Goal: Check status: Check status

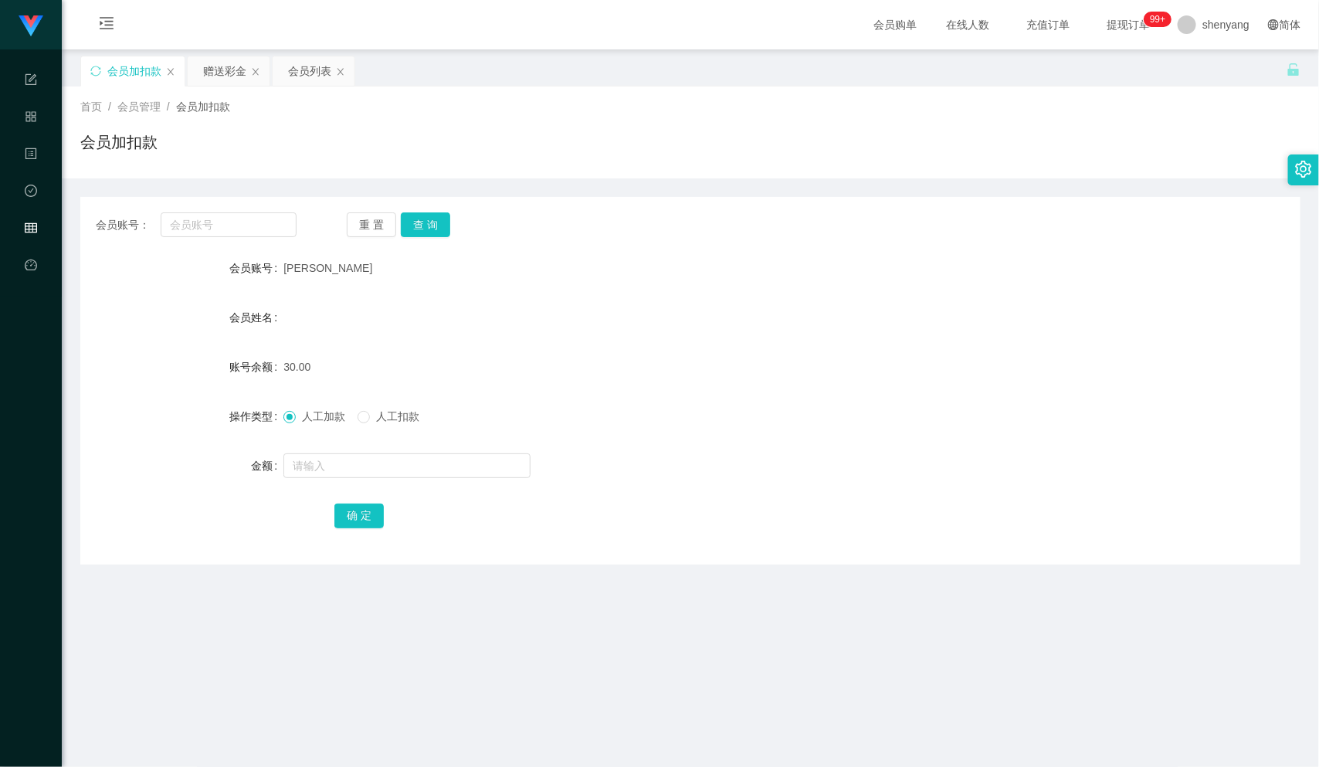
scroll to position [1, 0]
click at [207, 212] on input "text" at bounding box center [229, 224] width 136 height 25
paste input "WW123"
type input "WW123"
click at [425, 220] on button "查 询" at bounding box center [425, 224] width 49 height 25
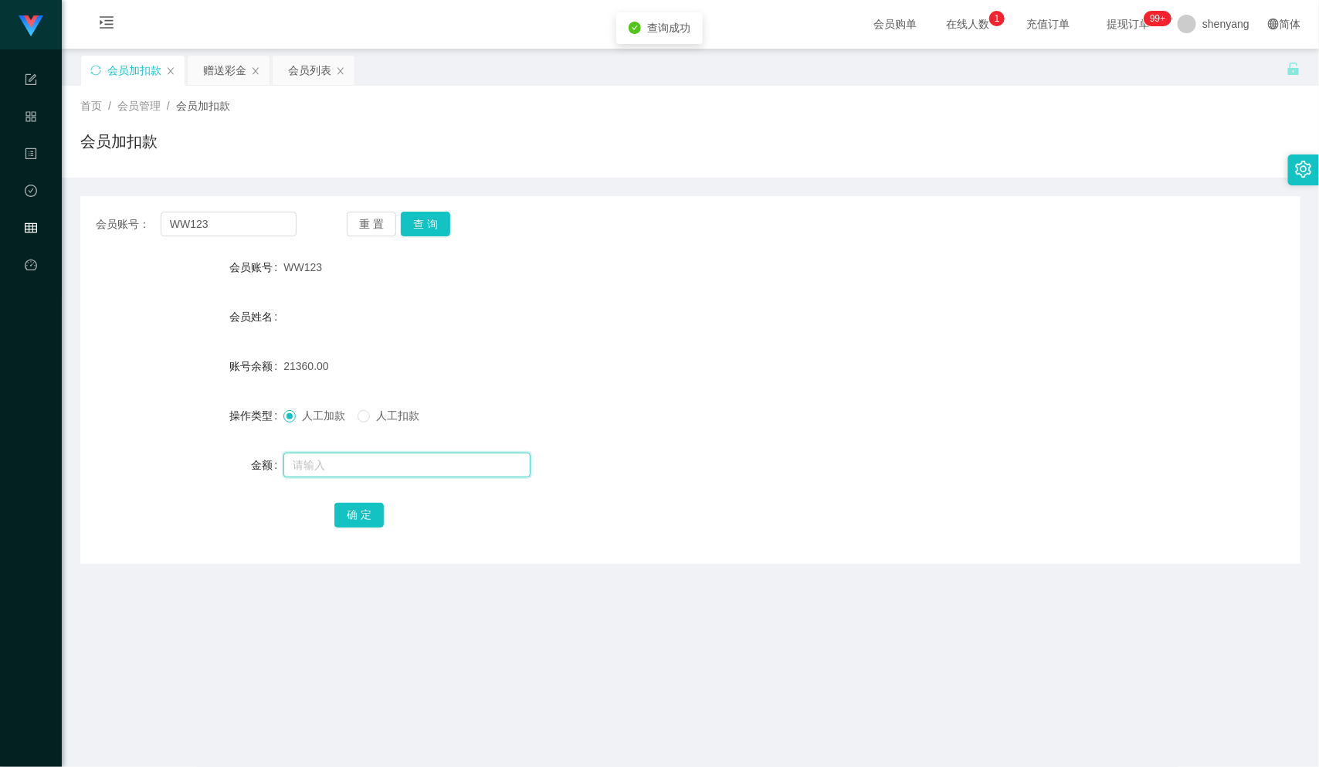
click at [358, 455] on input "text" at bounding box center [406, 465] width 247 height 25
type input "30"
click at [367, 513] on button "确 定" at bounding box center [358, 515] width 49 height 25
drag, startPoint x: 195, startPoint y: 226, endPoint x: 126, endPoint y: 229, distance: 68.8
click at [107, 229] on div "会员账号： WW123" at bounding box center [196, 224] width 201 height 25
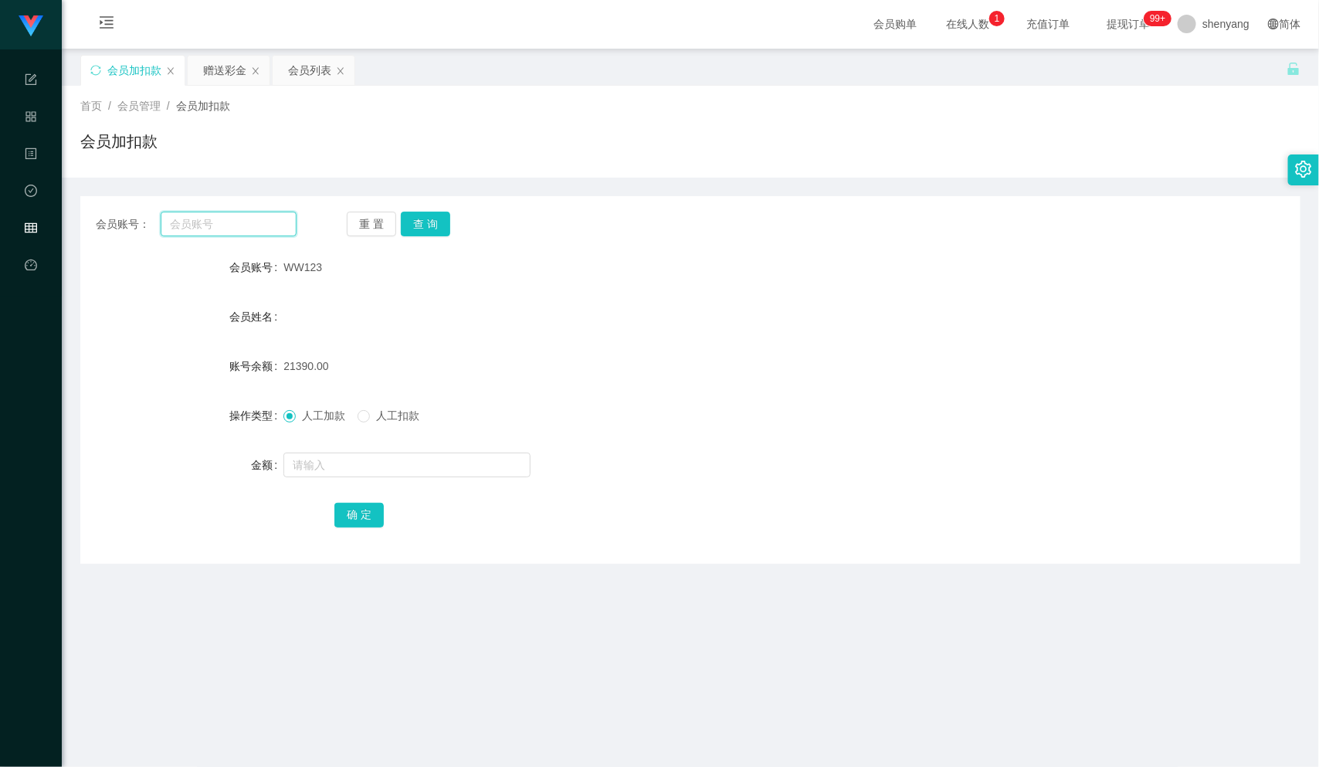
click at [209, 220] on input "text" at bounding box center [229, 224] width 136 height 25
click at [190, 232] on input "text" at bounding box center [229, 224] width 136 height 25
paste input "lxww214"
type input "lxww214"
click at [426, 222] on button "查 询" at bounding box center [425, 224] width 49 height 25
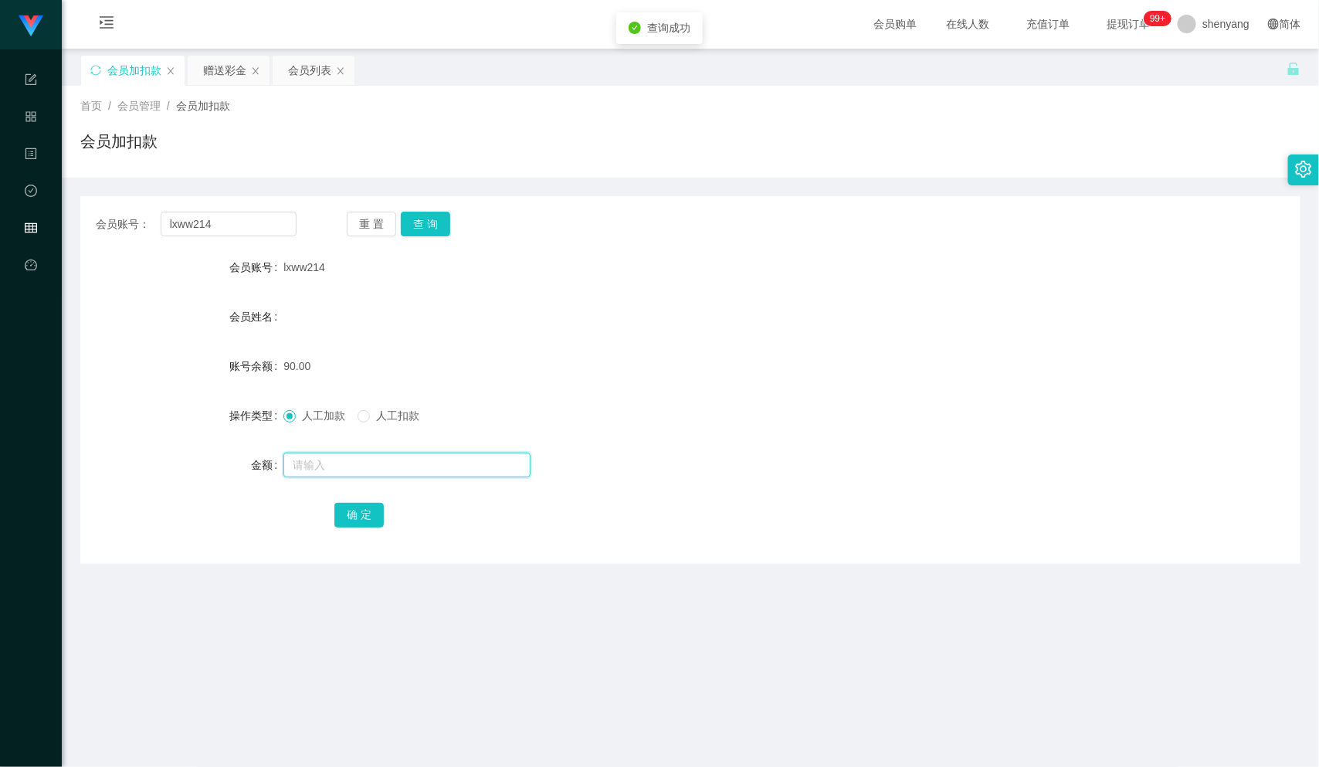
click at [346, 470] on input "text" at bounding box center [406, 465] width 247 height 25
type input "100"
click at [368, 521] on button "确 定" at bounding box center [358, 515] width 49 height 25
drag, startPoint x: 198, startPoint y: 222, endPoint x: 135, endPoint y: 230, distance: 63.0
click at [135, 230] on div "会员账号： lxww214" at bounding box center [196, 224] width 201 height 25
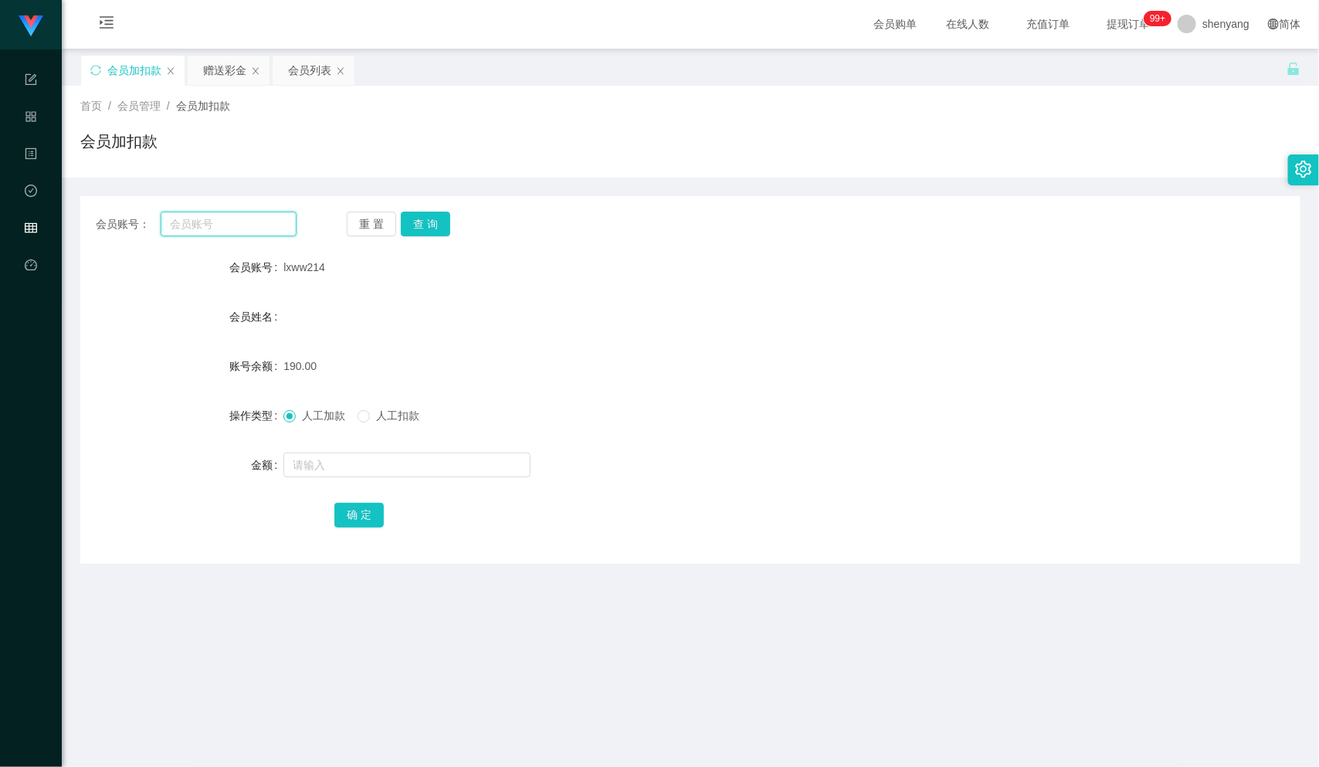
paste input "qq123"
type input "qq123"
click at [420, 212] on button "查 询" at bounding box center [425, 224] width 49 height 25
click at [352, 450] on div at bounding box center [639, 464] width 712 height 31
click at [351, 457] on input "text" at bounding box center [406, 465] width 247 height 25
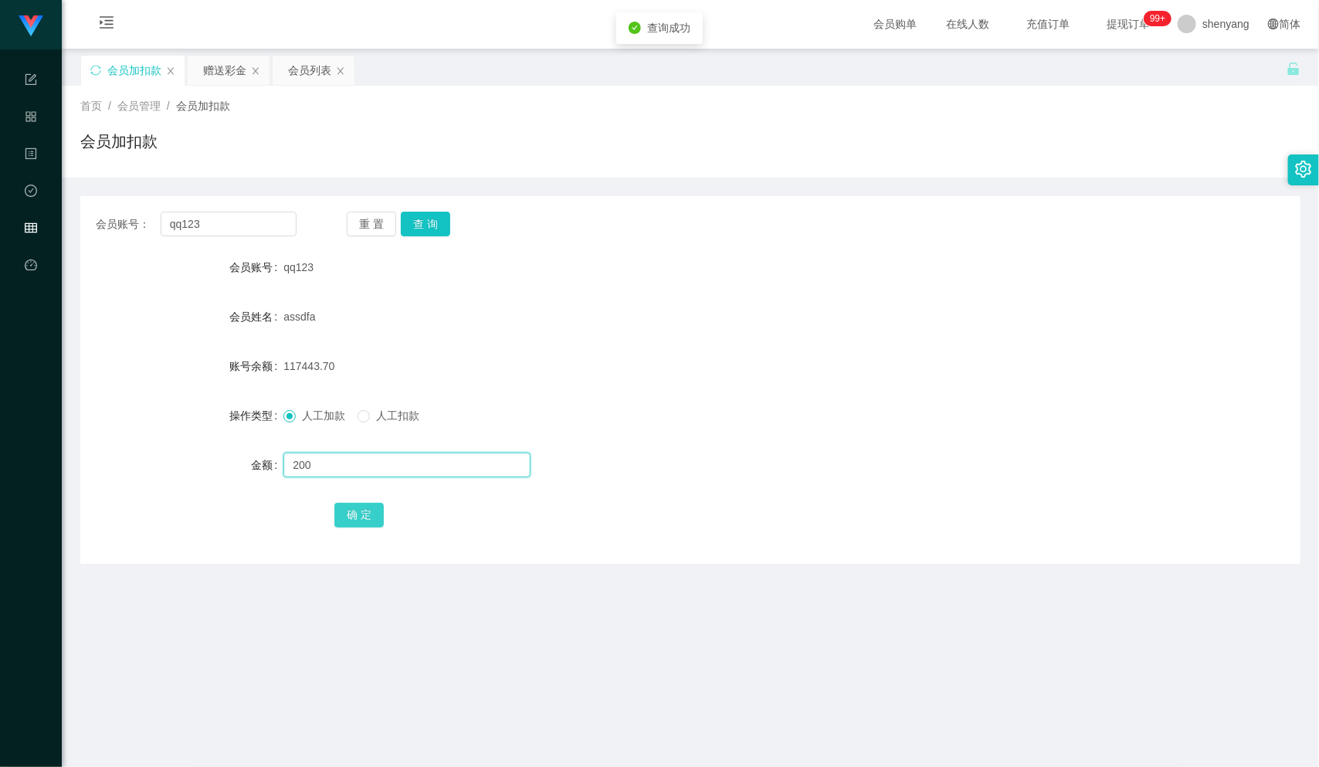
type input "200"
click at [371, 508] on button "确 定" at bounding box center [358, 515] width 49 height 25
drag, startPoint x: 155, startPoint y: 221, endPoint x: 163, endPoint y: 229, distance: 11.5
click at [153, 222] on div "会员账号： qq123" at bounding box center [196, 224] width 201 height 25
paste input "Withsomi2417"
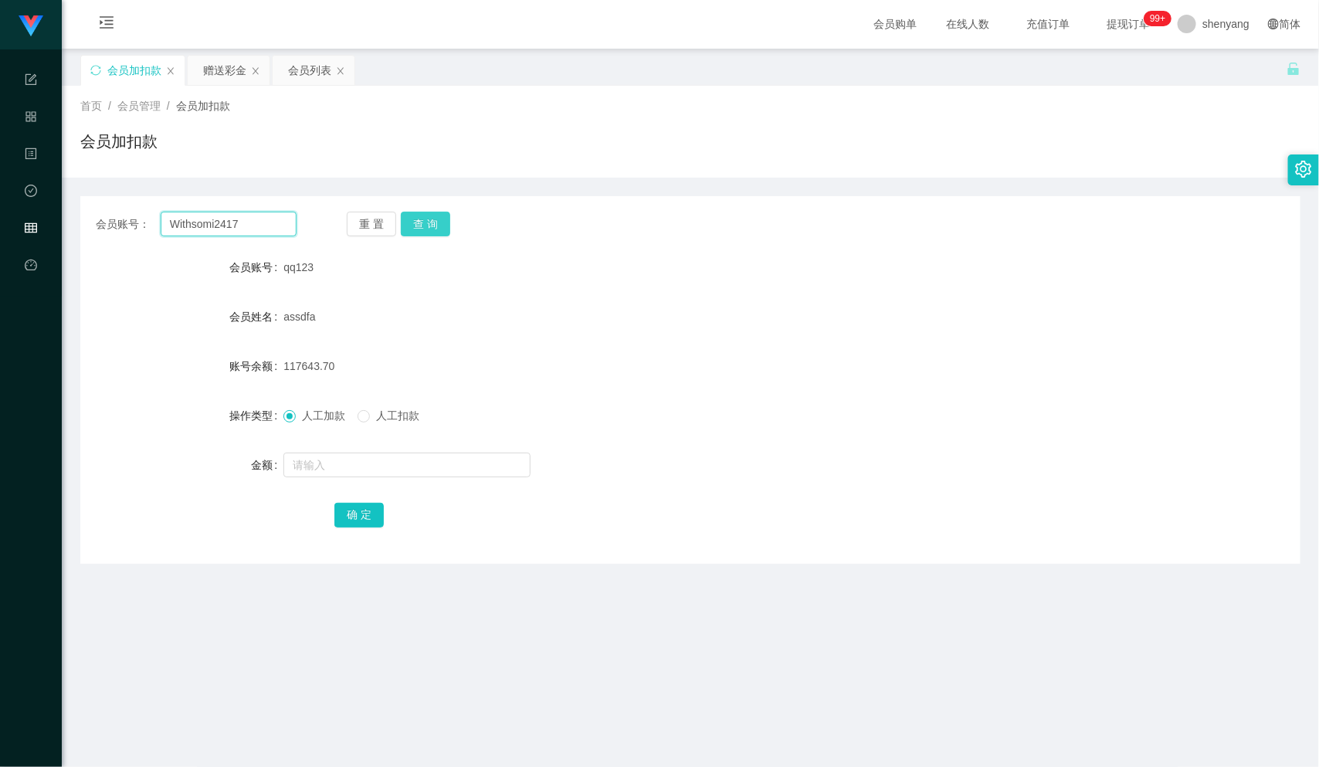
type input "Withsomi2417"
click at [429, 219] on button "查 询" at bounding box center [425, 224] width 49 height 25
click at [364, 463] on input "text" at bounding box center [406, 465] width 247 height 25
type input "100"
click at [359, 510] on button "确 定" at bounding box center [358, 515] width 49 height 25
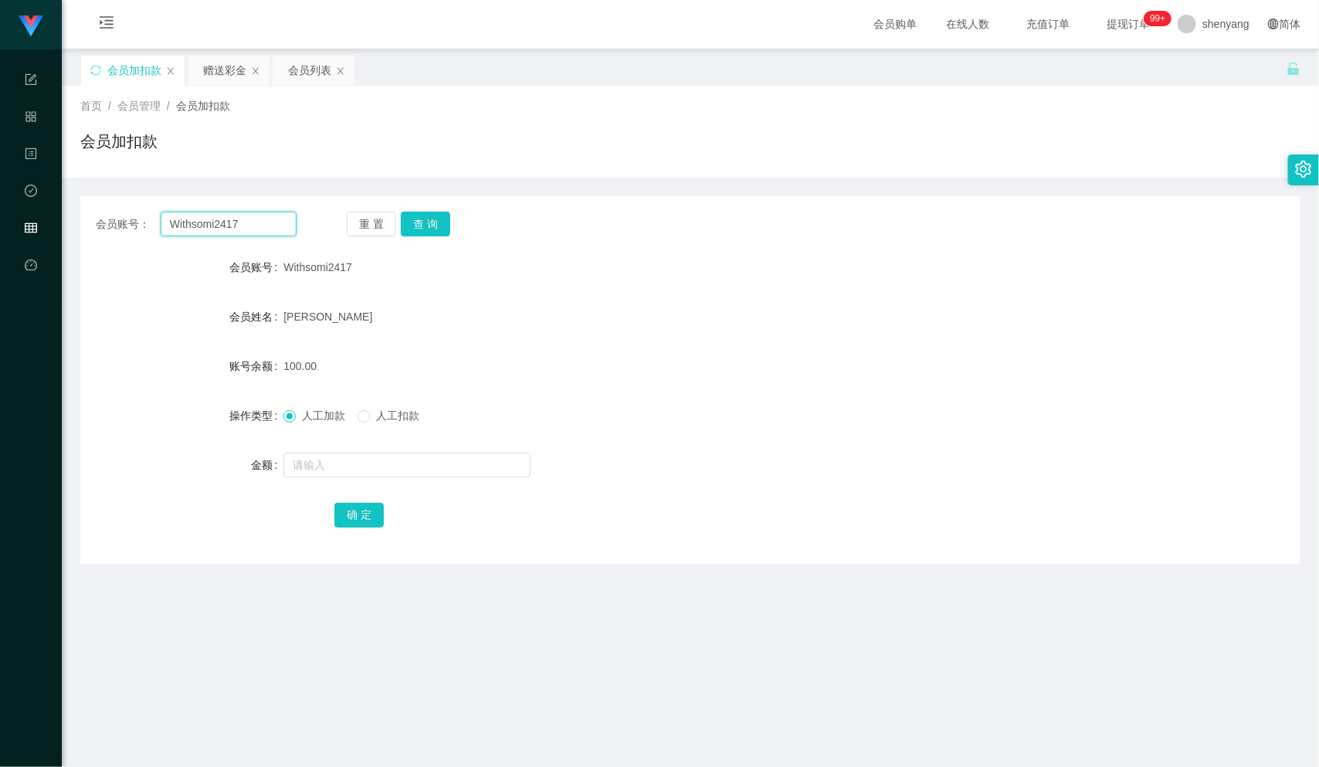
drag, startPoint x: 239, startPoint y: 226, endPoint x: 105, endPoint y: 244, distance: 135.6
click at [105, 244] on div "会员账号： Withsomi2417 重 置 查 询 会员账号 Withsomi2417 会员姓名 [PERSON_NAME] lit siang 账号余额 …" at bounding box center [690, 380] width 1220 height 368
click at [218, 235] on input "text" at bounding box center [229, 224] width 136 height 25
paste input "jingren04"
type input "jingren04"
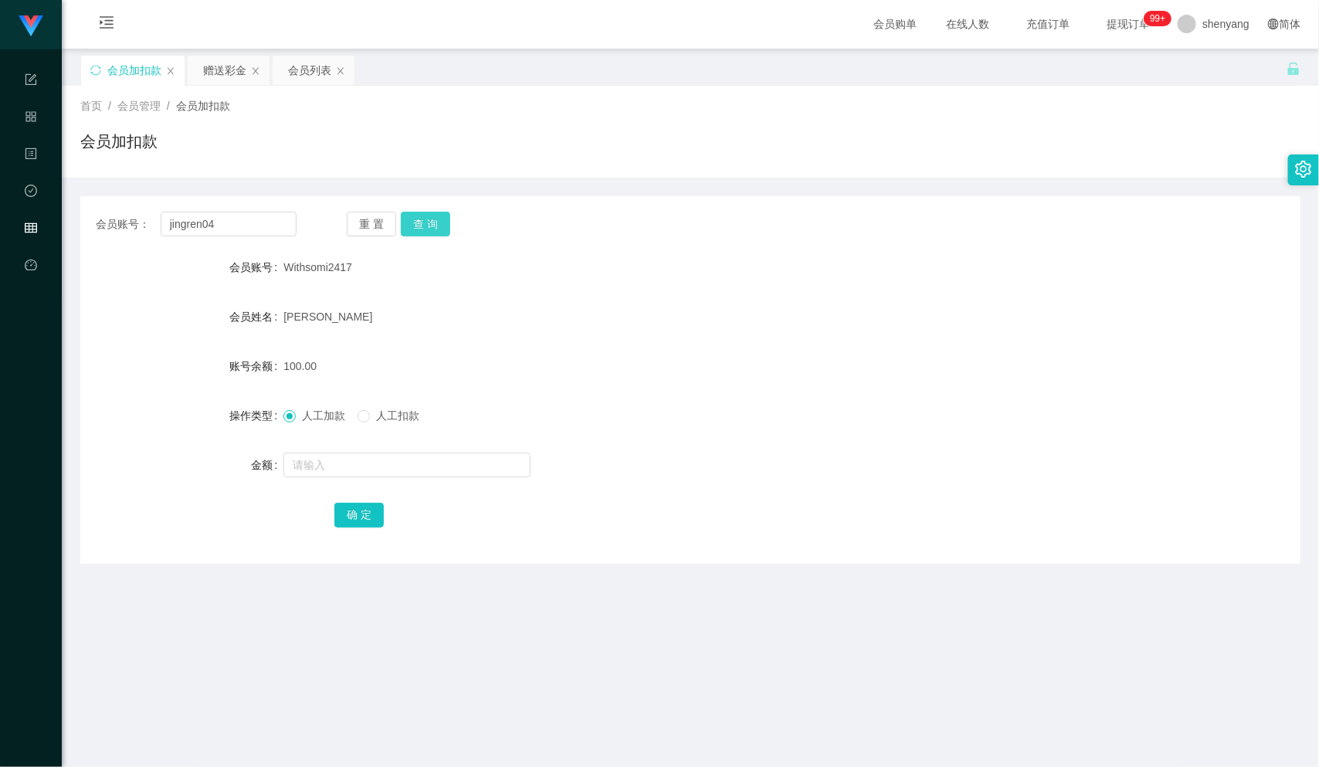
drag, startPoint x: 441, startPoint y: 220, endPoint x: 434, endPoint y: 230, distance: 12.2
click at [441, 220] on button "查 询" at bounding box center [425, 224] width 49 height 25
click at [378, 478] on div at bounding box center [639, 464] width 712 height 31
click at [378, 473] on input "text" at bounding box center [406, 465] width 247 height 25
type input "100"
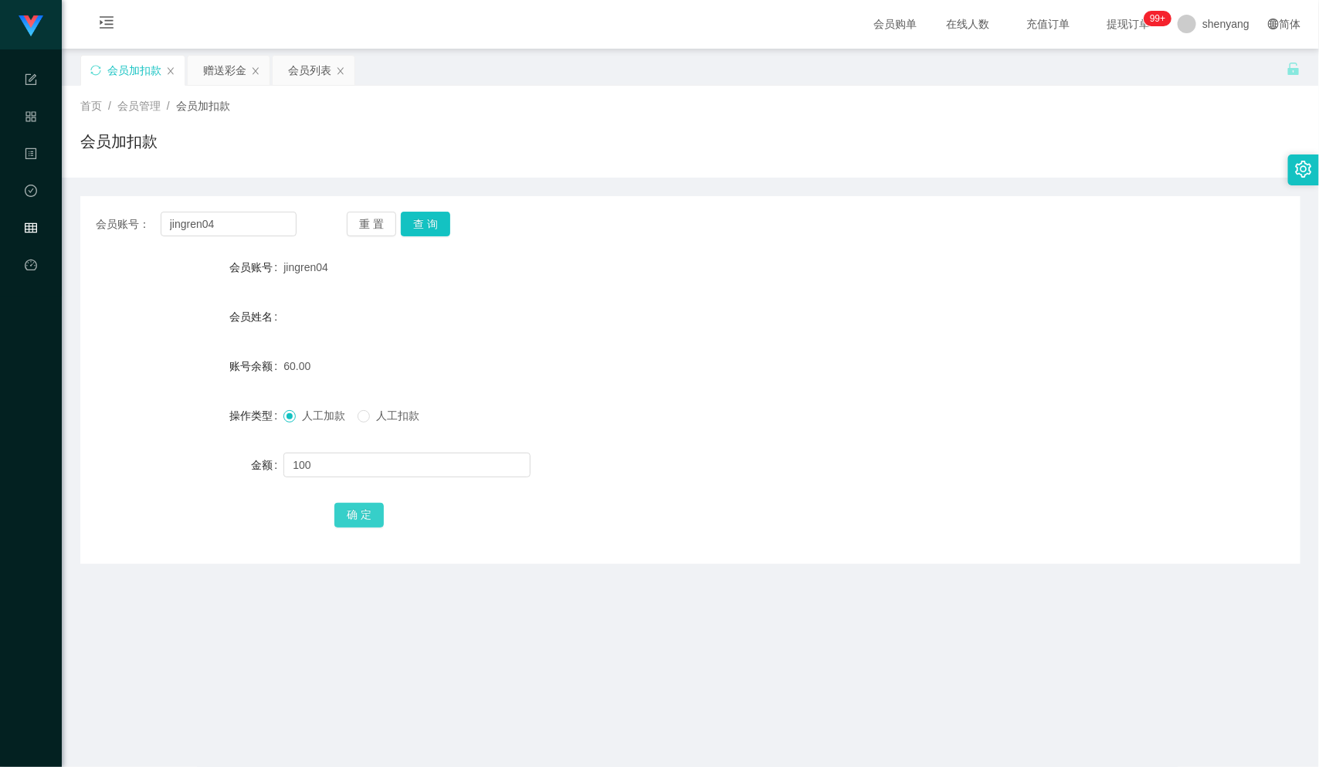
click at [362, 512] on button "确 定" at bounding box center [358, 515] width 49 height 25
drag, startPoint x: 225, startPoint y: 223, endPoint x: 160, endPoint y: 234, distance: 65.8
click at [161, 234] on input "jingren04" at bounding box center [229, 224] width 136 height 25
click at [197, 226] on input "text" at bounding box center [229, 224] width 136 height 25
paste input "980611"
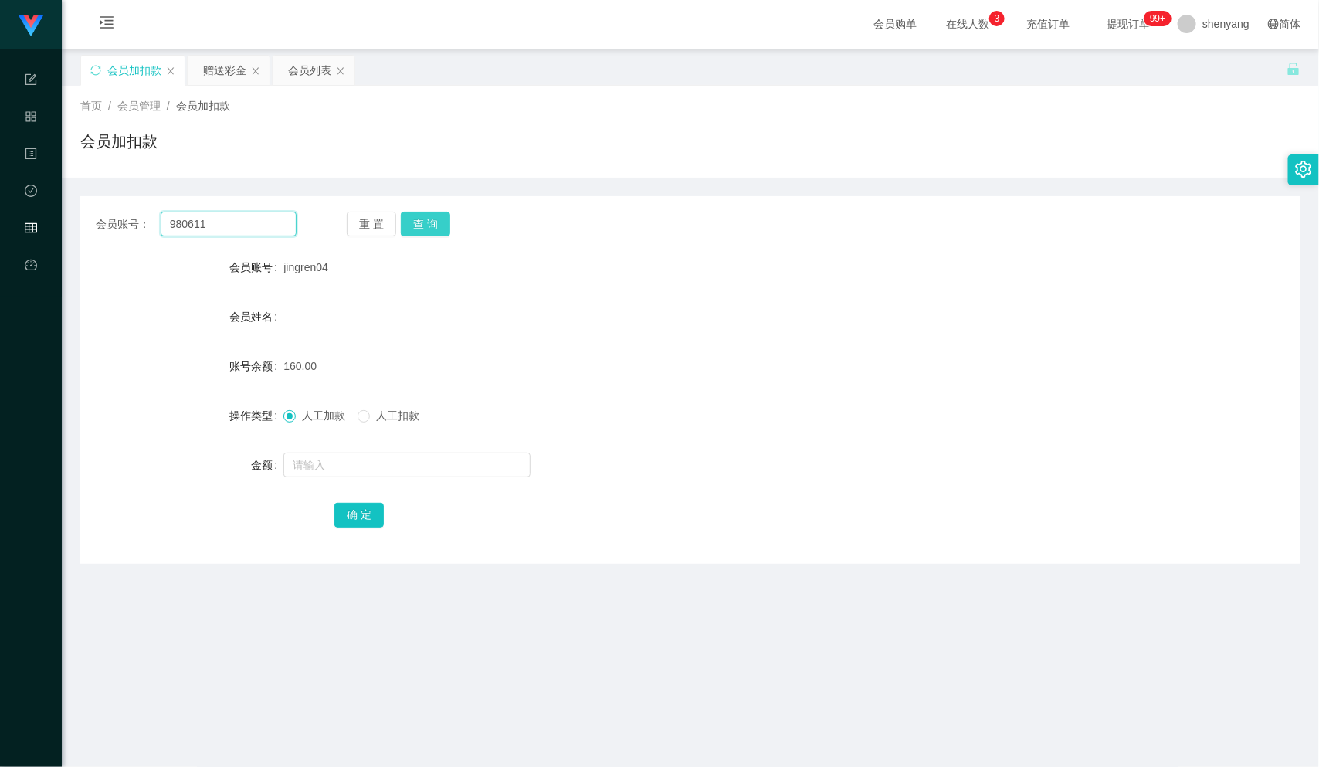
type input "980611"
click at [420, 220] on button "查 询" at bounding box center [425, 224] width 49 height 25
click at [403, 464] on input "text" at bounding box center [406, 465] width 247 height 25
type input "100"
click at [365, 517] on button "确 定" at bounding box center [358, 515] width 49 height 25
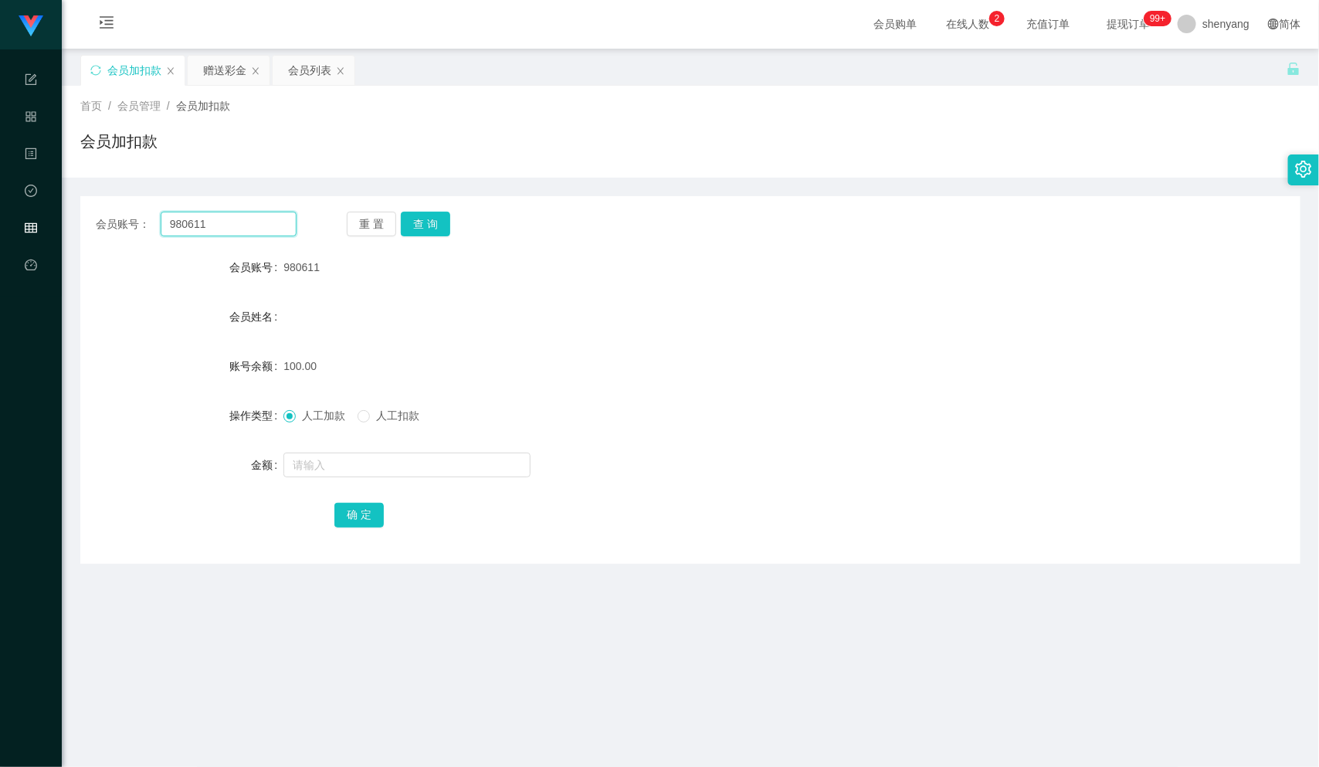
drag, startPoint x: 207, startPoint y: 220, endPoint x: 142, endPoint y: 230, distance: 65.6
click at [142, 230] on div "会员账号： 980611" at bounding box center [196, 224] width 201 height 25
click at [206, 218] on input "text" at bounding box center [229, 224] width 136 height 25
paste input "khookianfung"
type input "khookianfung"
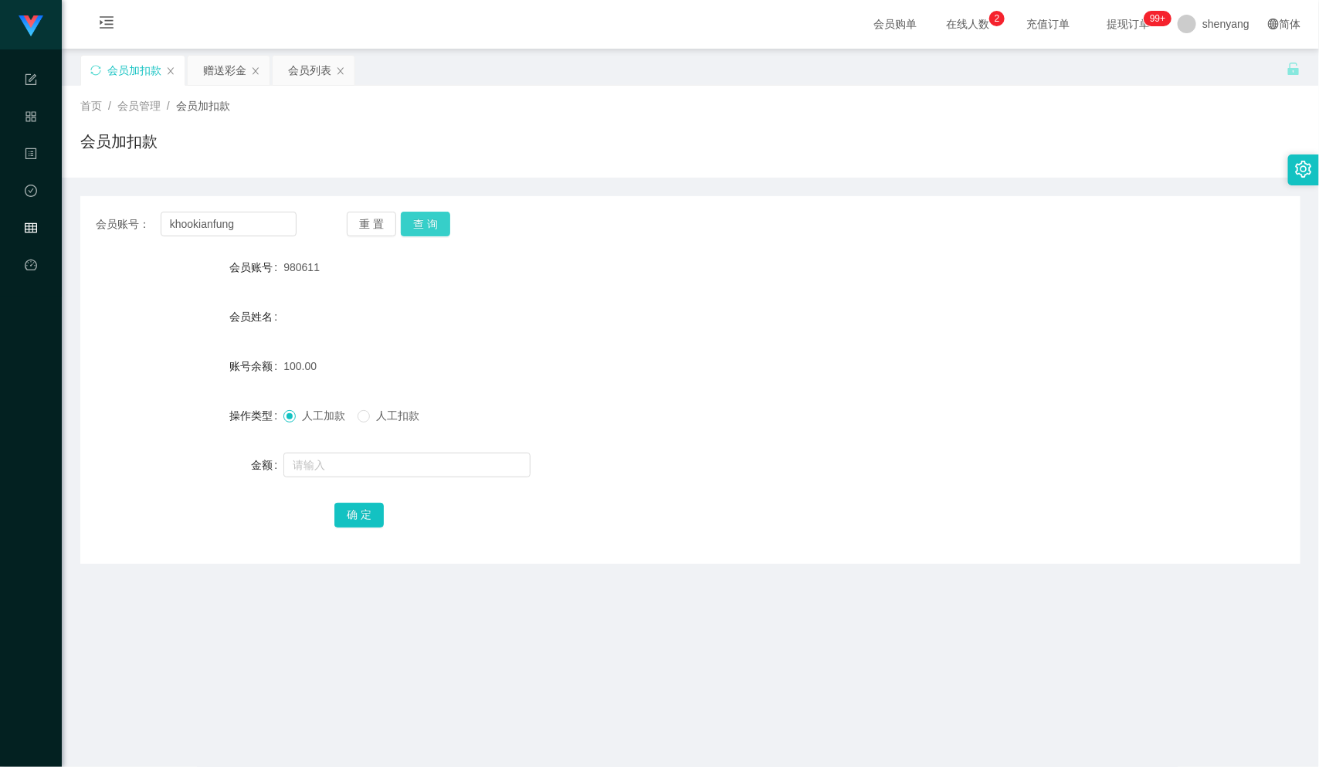
click at [424, 227] on button "查 询" at bounding box center [425, 224] width 49 height 25
click at [362, 466] on input "text" at bounding box center [406, 465] width 247 height 25
type input "100"
click at [348, 515] on button "确 定" at bounding box center [358, 515] width 49 height 25
drag, startPoint x: 248, startPoint y: 221, endPoint x: 139, endPoint y: 230, distance: 109.3
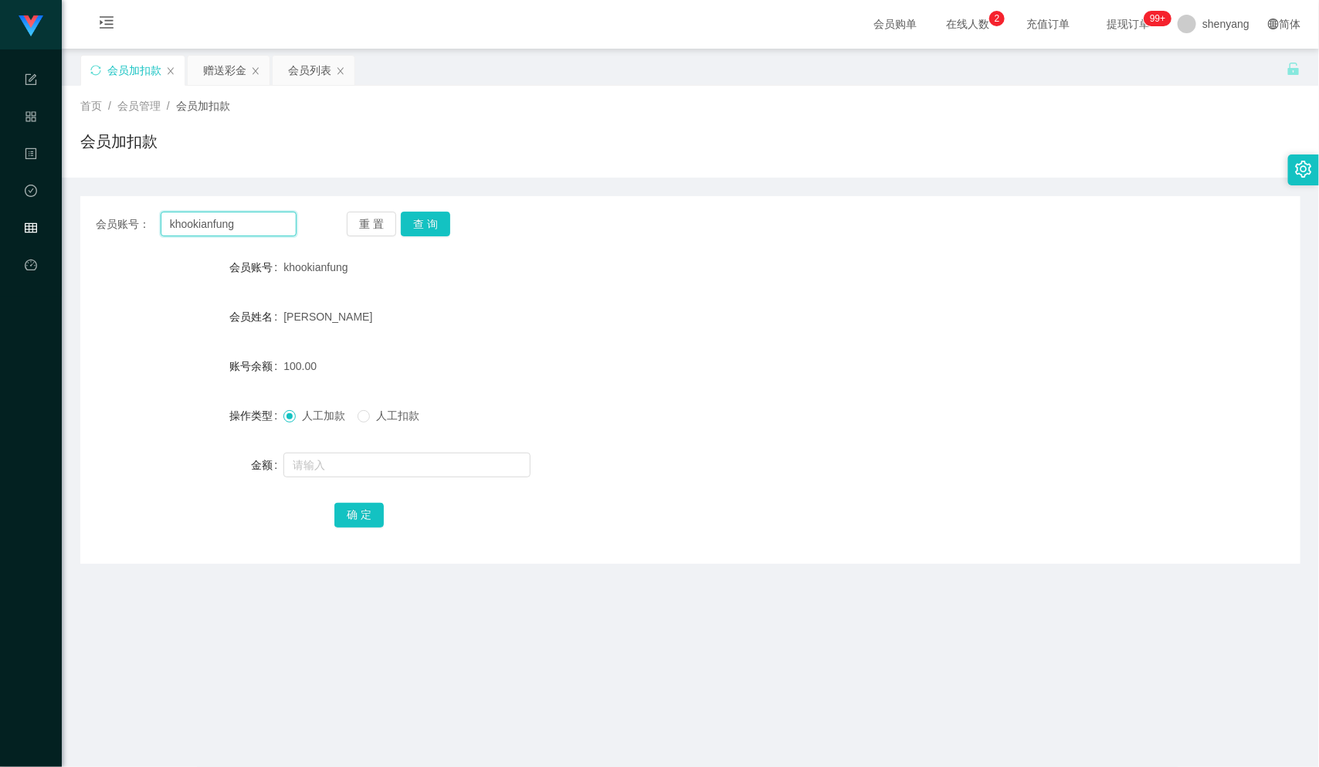
click at [139, 230] on div "会员账号： khookianfung" at bounding box center [196, 224] width 201 height 25
click at [205, 220] on input "text" at bounding box center [229, 224] width 136 height 25
paste input "RexChing0701"
type input "RexChing0701"
click at [436, 213] on button "查 询" at bounding box center [425, 224] width 49 height 25
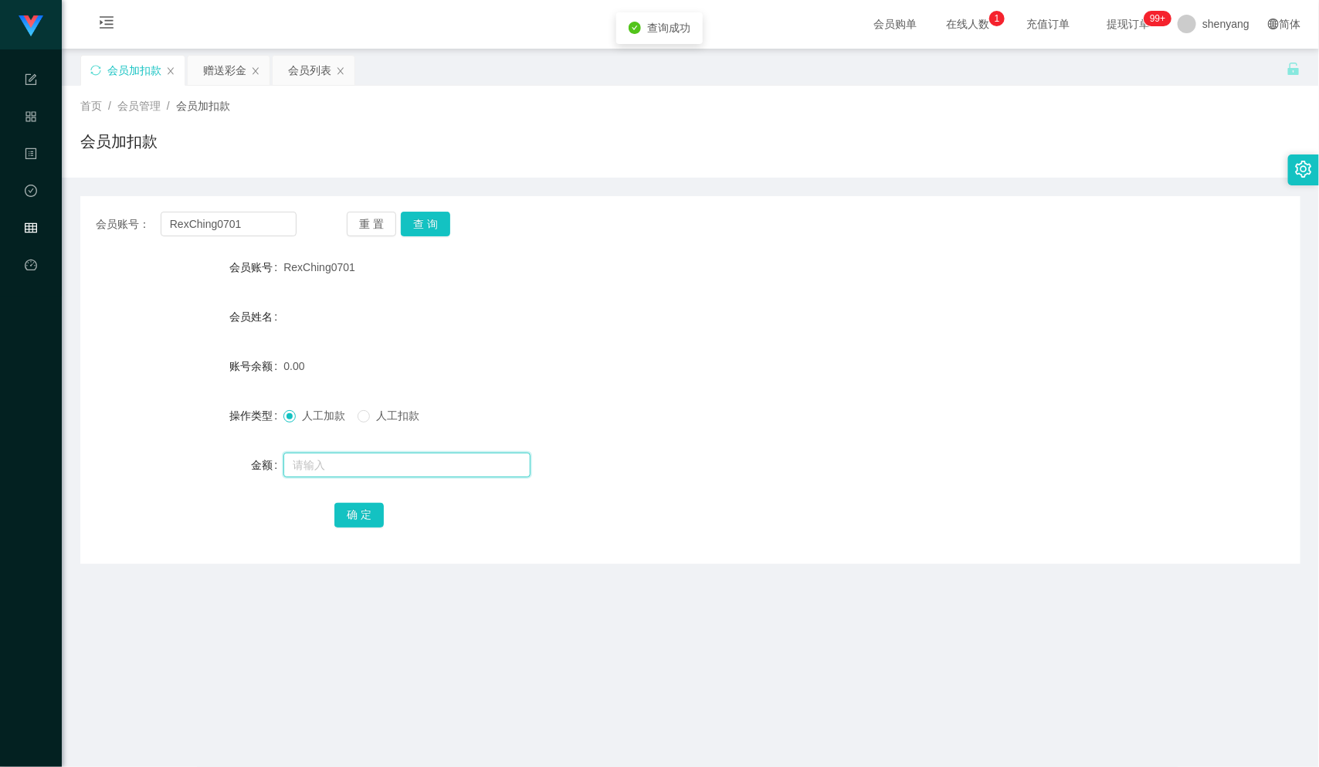
click at [371, 470] on input "text" at bounding box center [406, 465] width 247 height 25
type input "100"
click at [359, 514] on button "确 定" at bounding box center [358, 515] width 49 height 25
drag, startPoint x: 234, startPoint y: 222, endPoint x: 142, endPoint y: 227, distance: 92.0
click at [142, 227] on div "会员账号： RexChing0701" at bounding box center [196, 224] width 201 height 25
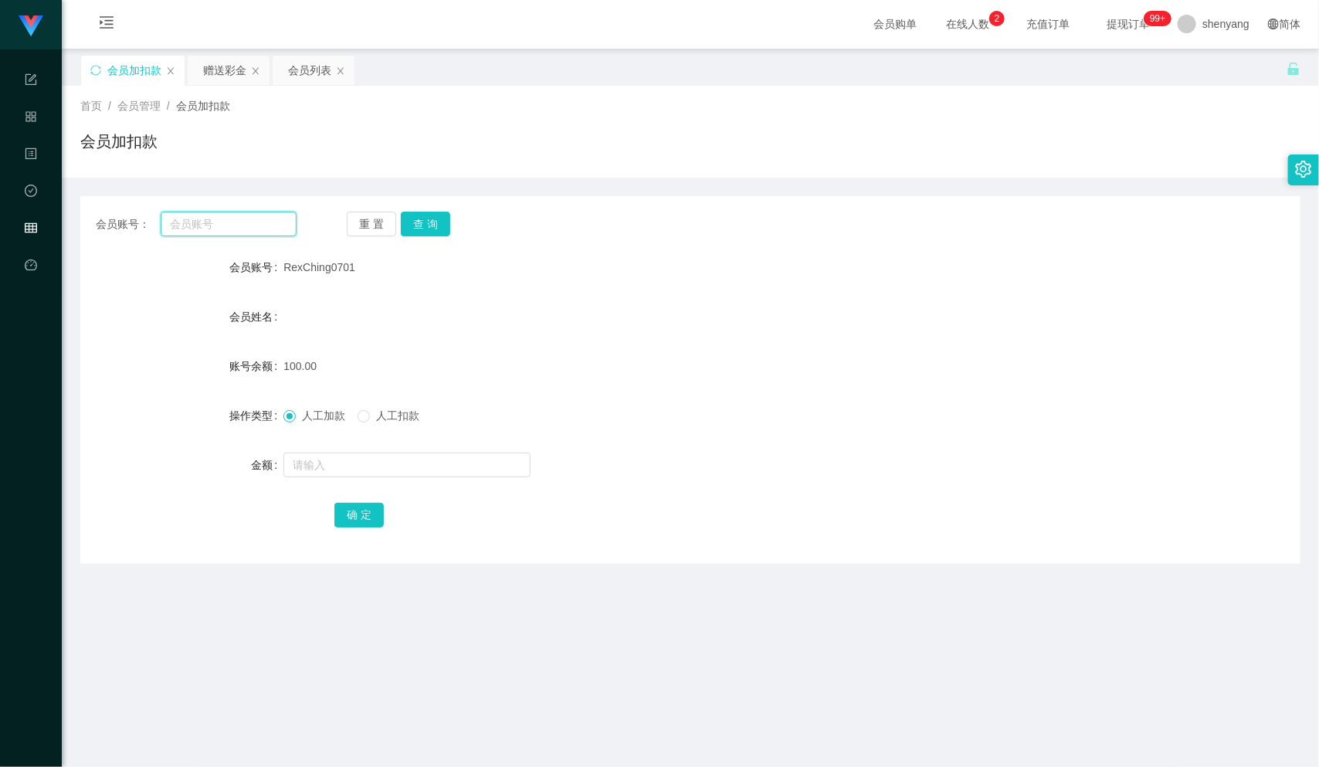
click at [192, 219] on input "text" at bounding box center [229, 224] width 136 height 25
paste input "Joker3898"
type input "Joker3898"
click at [434, 218] on button "查 询" at bounding box center [425, 224] width 49 height 25
click at [334, 463] on input "text" at bounding box center [406, 465] width 247 height 25
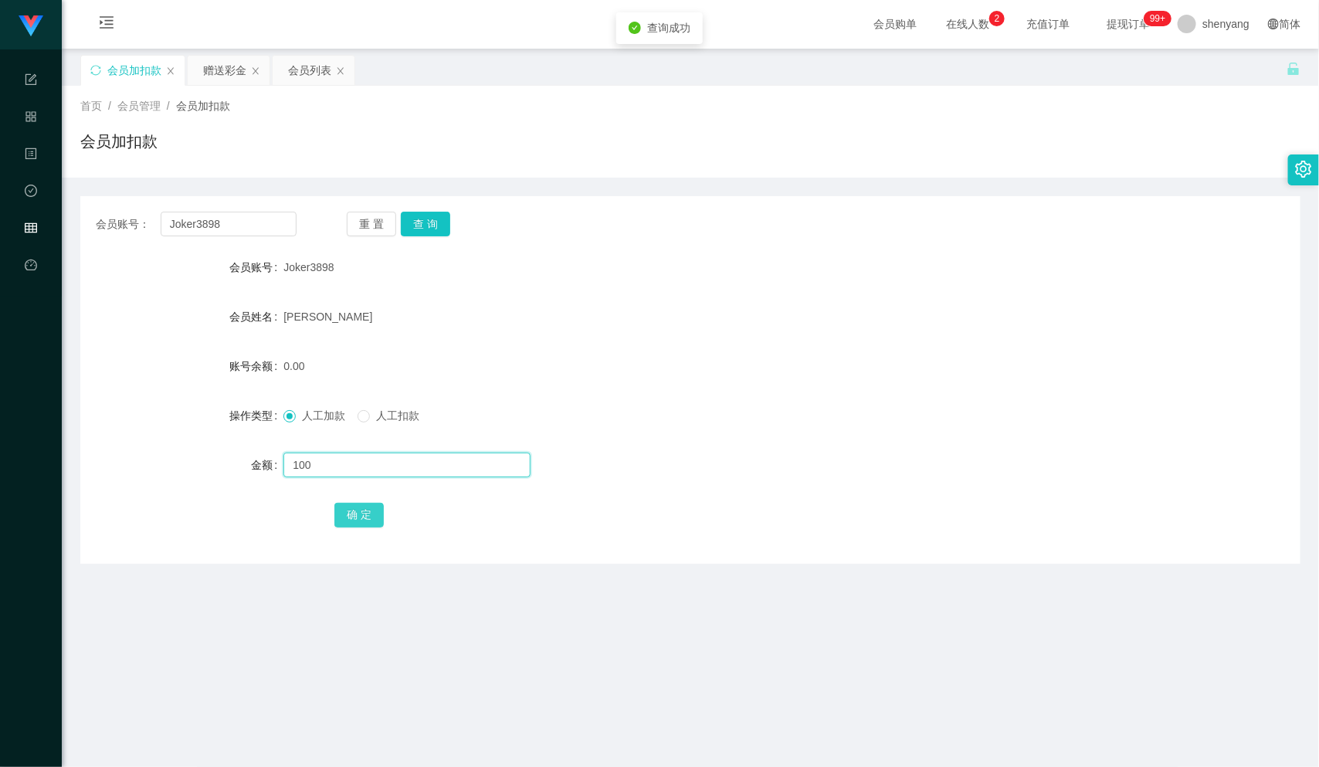
type input "100"
click at [376, 514] on button "确 定" at bounding box center [358, 515] width 49 height 25
drag, startPoint x: 171, startPoint y: 230, endPoint x: 140, endPoint y: 232, distance: 31.7
click at [137, 232] on div "会员账号： Joker3898" at bounding box center [196, 224] width 201 height 25
click at [213, 225] on input "text" at bounding box center [229, 224] width 136 height 25
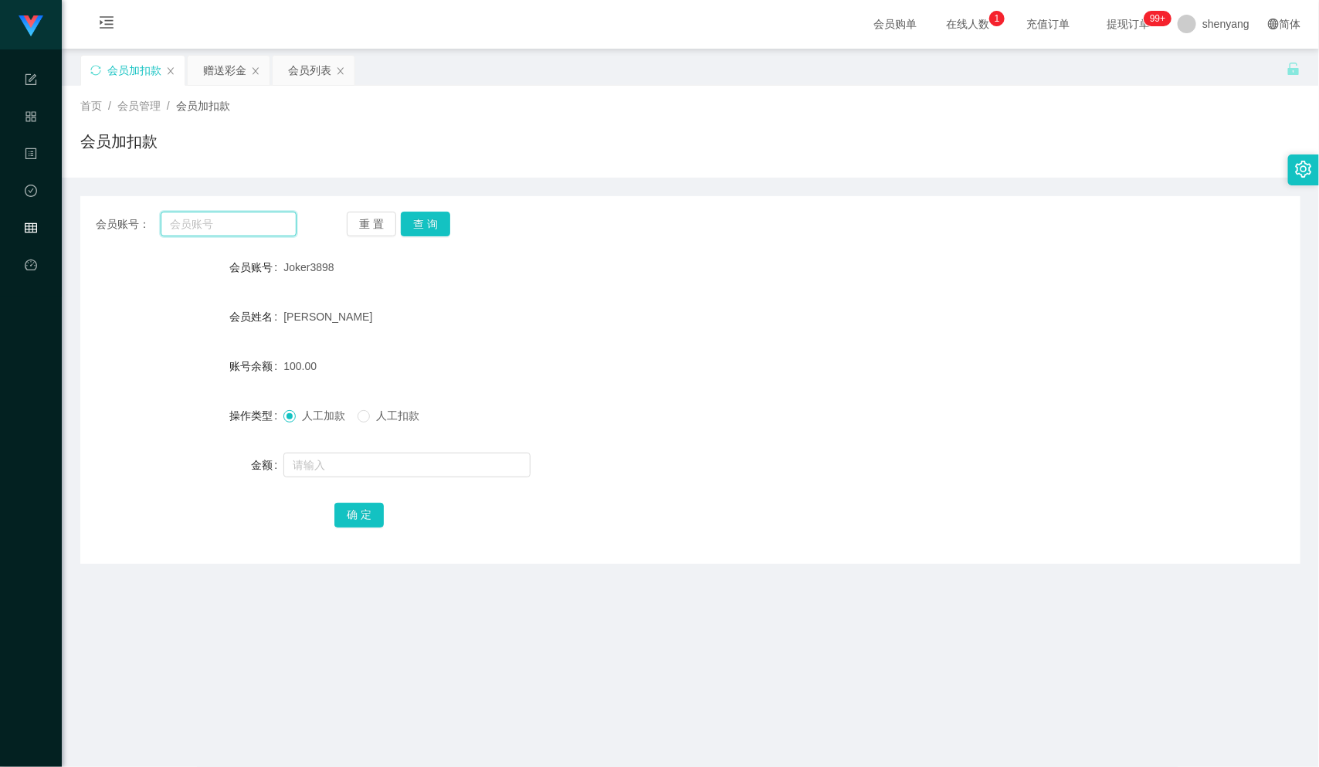
paste input "[PERSON_NAME]"
type input "[PERSON_NAME]"
click at [436, 227] on button "查 询" at bounding box center [425, 224] width 49 height 25
click at [382, 463] on input "text" at bounding box center [406, 465] width 247 height 25
type input "200"
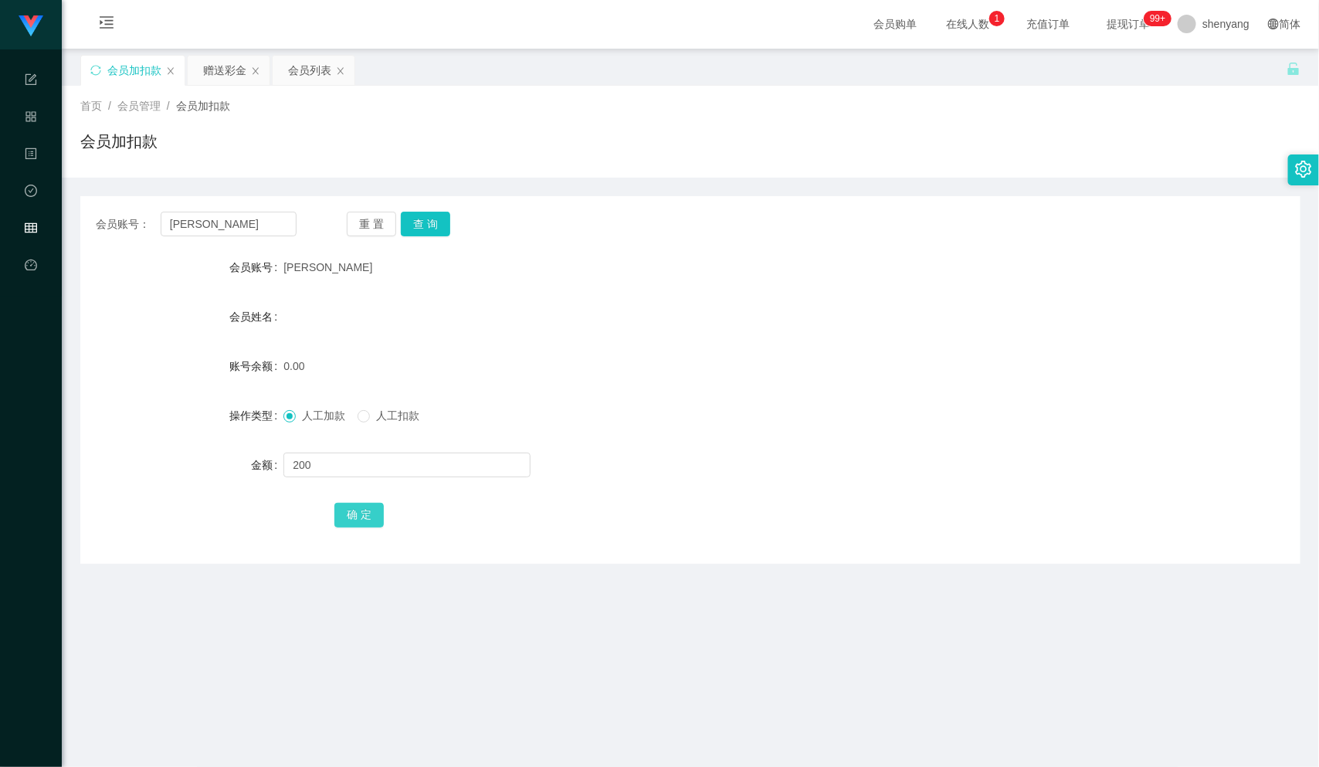
click at [348, 515] on button "确 定" at bounding box center [358, 515] width 49 height 25
click at [119, 232] on div "会员账号： [PERSON_NAME]" at bounding box center [196, 224] width 201 height 25
click at [216, 222] on input "text" at bounding box center [229, 224] width 136 height 25
paste input "WW123"
type input "WW123"
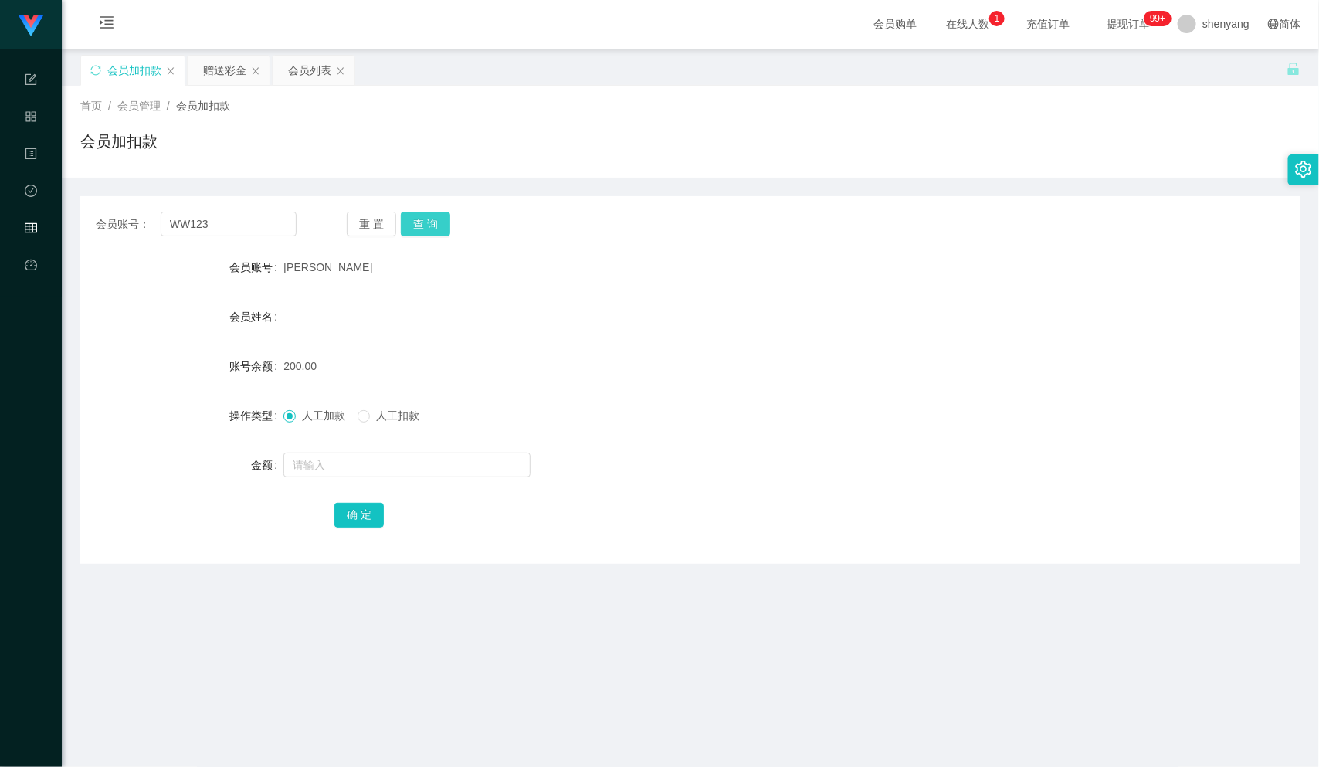
click at [426, 220] on button "查 询" at bounding box center [425, 224] width 49 height 25
click at [362, 473] on input "text" at bounding box center [406, 465] width 247 height 25
type input "100"
click at [362, 520] on button "确 定" at bounding box center [358, 515] width 49 height 25
drag, startPoint x: 206, startPoint y: 216, endPoint x: 149, endPoint y: 228, distance: 58.3
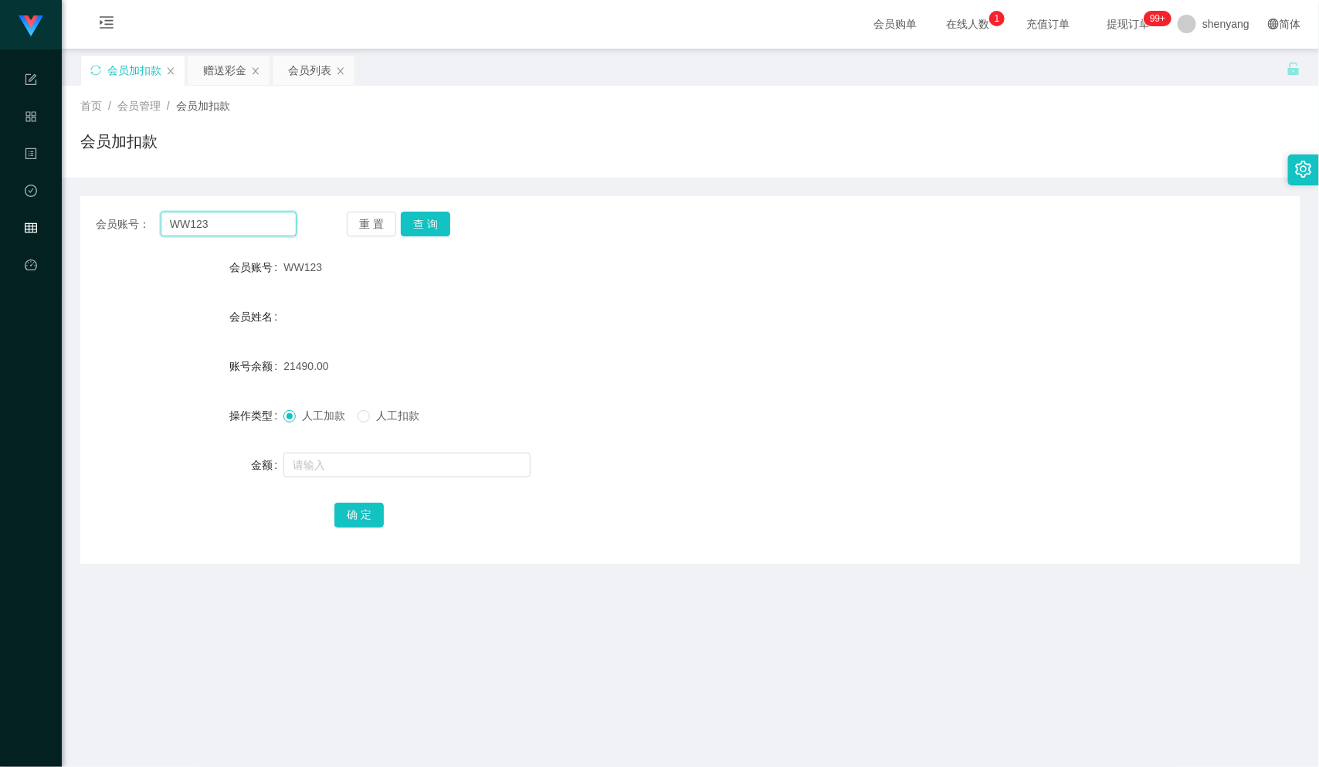
click at [149, 228] on div "会员账号： WW123" at bounding box center [196, 224] width 201 height 25
